Goal: Find specific fact: Find contact information

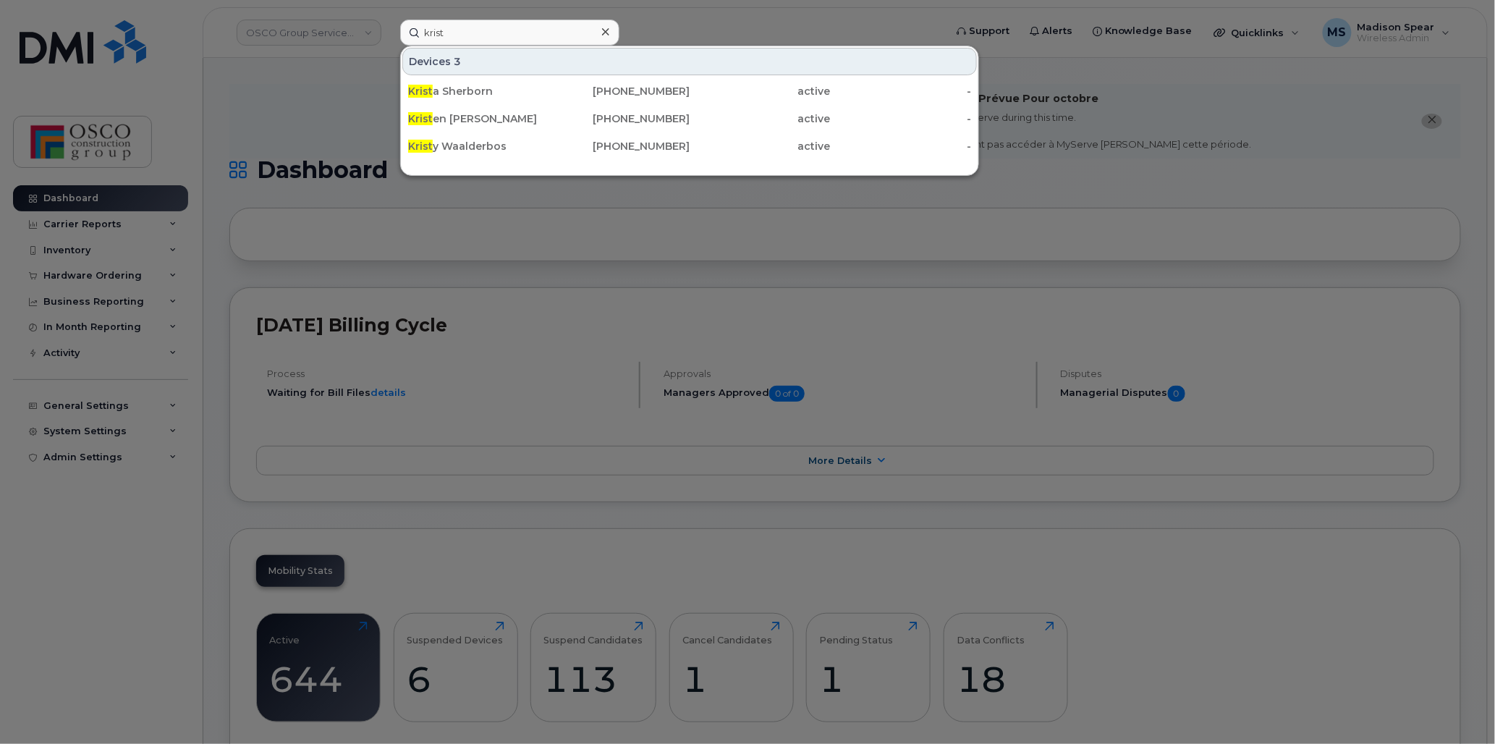
type input "krist"
click at [375, 101] on div at bounding box center [747, 372] width 1495 height 744
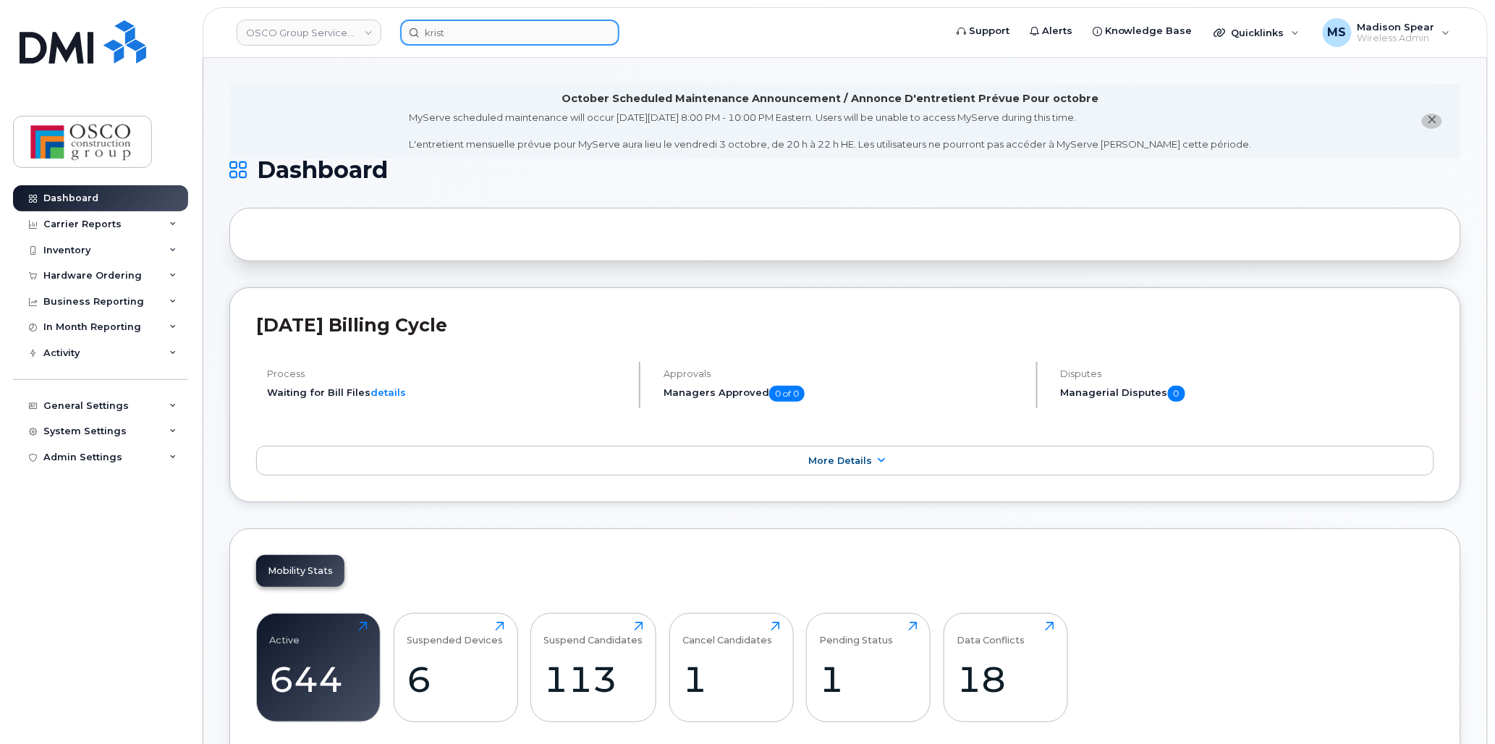
click at [446, 24] on input "krist" at bounding box center [509, 33] width 219 height 26
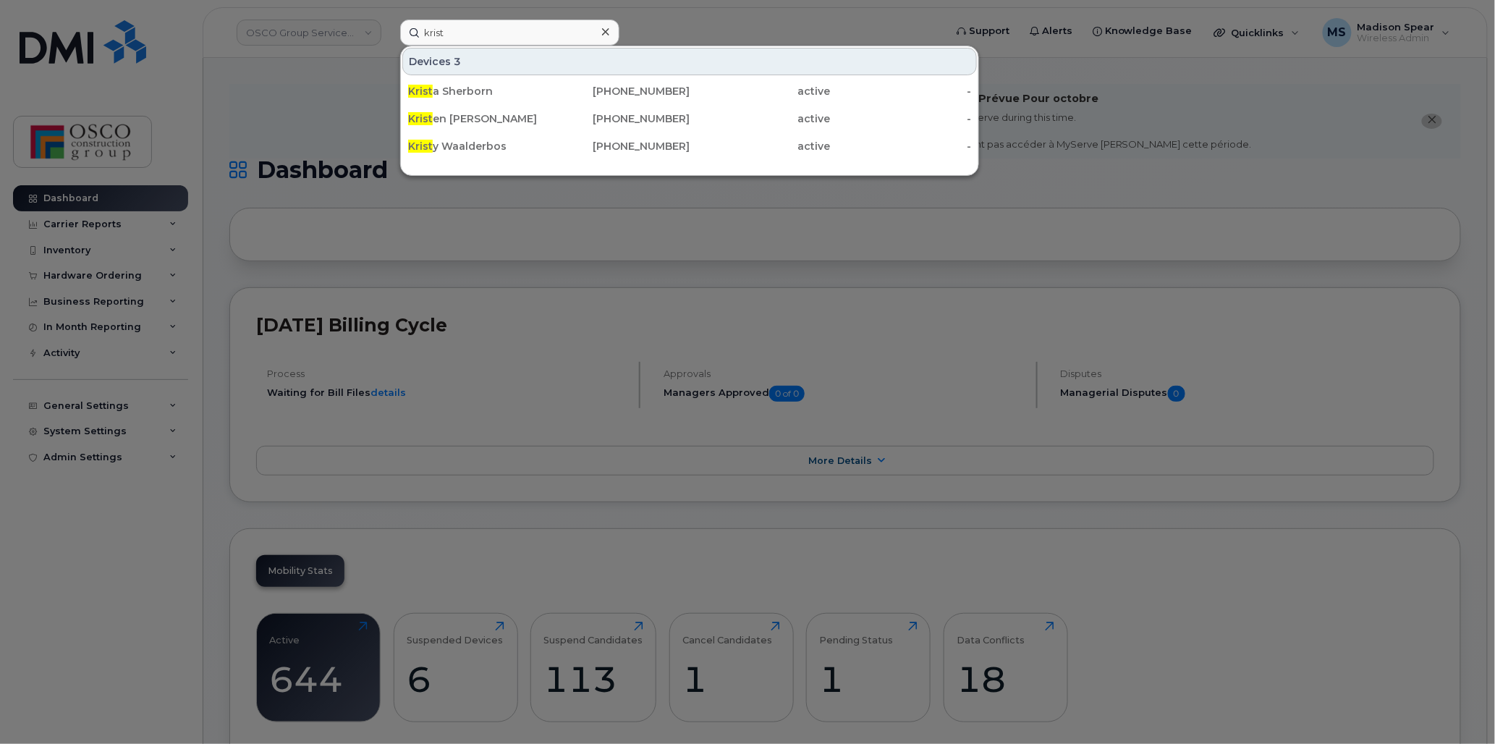
click at [528, 88] on div "Krist a Sherborn" at bounding box center [478, 91] width 141 height 14
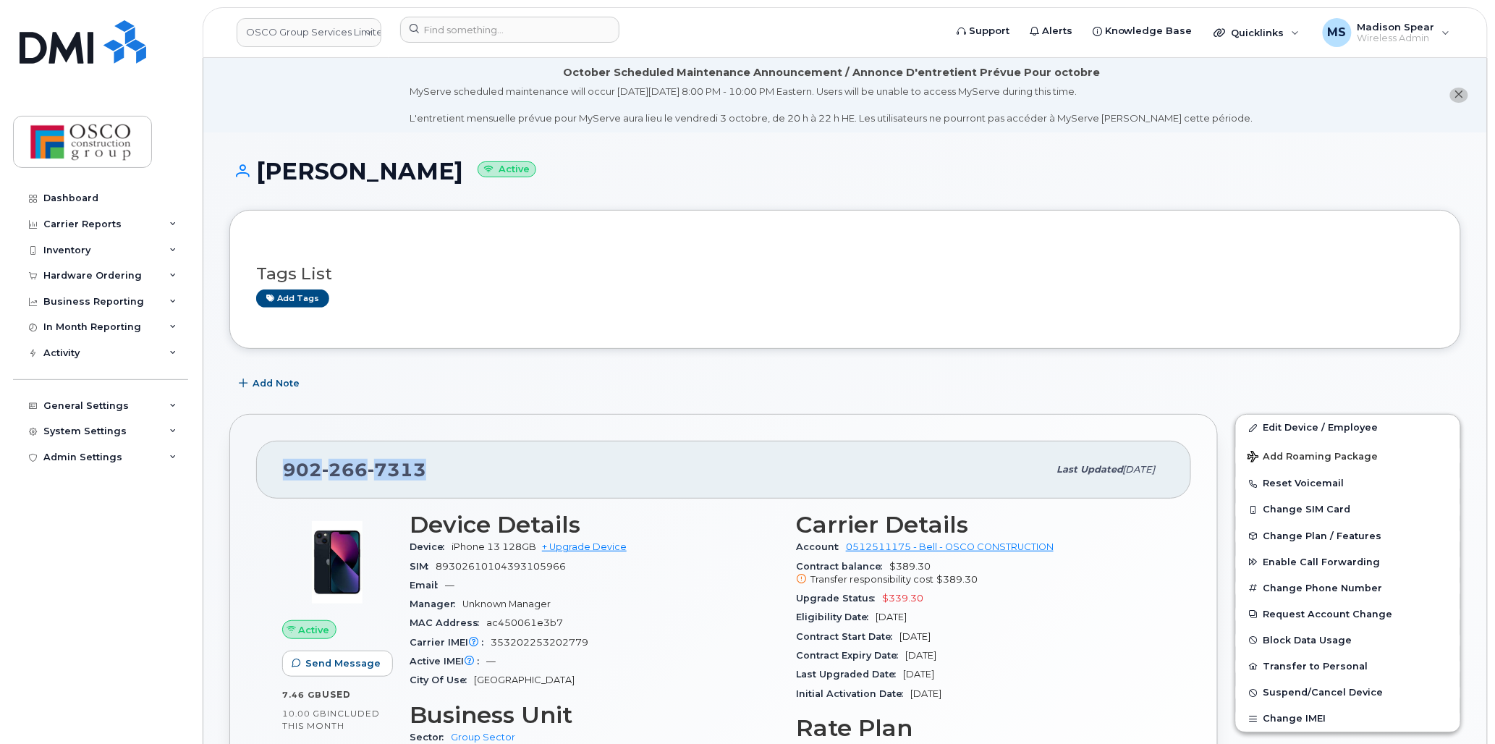
drag, startPoint x: 440, startPoint y: 468, endPoint x: 268, endPoint y: 476, distance: 172.4
click at [268, 476] on div "[PHONE_NUMBER] Last updated [DATE]" at bounding box center [723, 470] width 935 height 58
copy span "[PHONE_NUMBER]"
